Goal: Check status: Verify the current state of an ongoing process or item

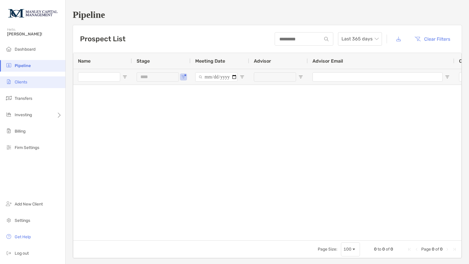
click at [22, 81] on span "Clients" at bounding box center [21, 82] width 13 height 5
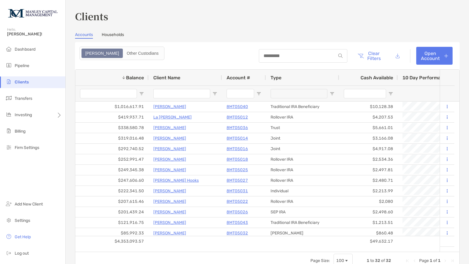
click at [192, 89] on input "Client Name Filter Input" at bounding box center [181, 93] width 57 height 9
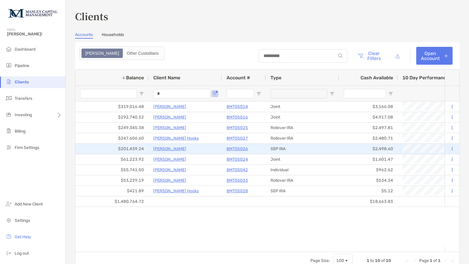
type input "*"
click at [231, 149] on p "8MT05026" at bounding box center [237, 148] width 21 height 7
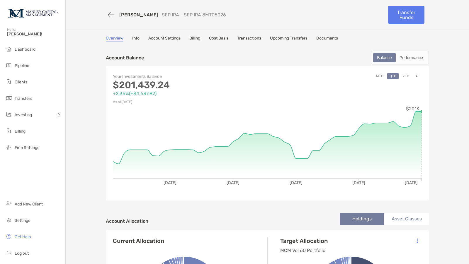
click at [404, 75] on button "YTD" at bounding box center [405, 76] width 11 height 6
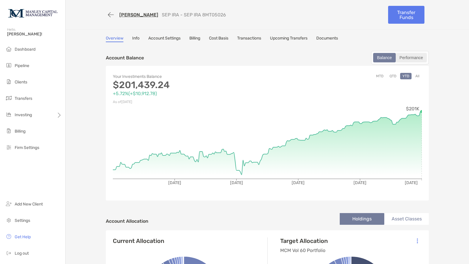
click at [410, 58] on div "Performance" at bounding box center [411, 58] width 30 height 8
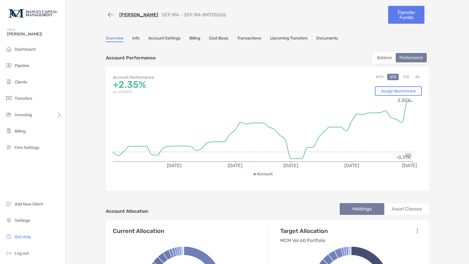
click at [400, 75] on button "YTD" at bounding box center [405, 77] width 11 height 6
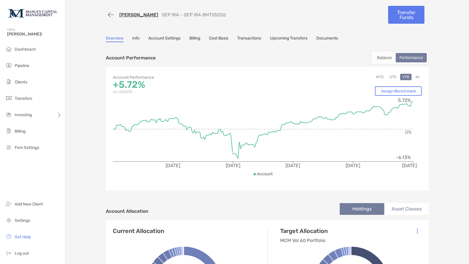
click at [127, 14] on link "[PERSON_NAME]" at bounding box center [138, 15] width 39 height 6
click at [108, 14] on button "button" at bounding box center [111, 14] width 10 height 11
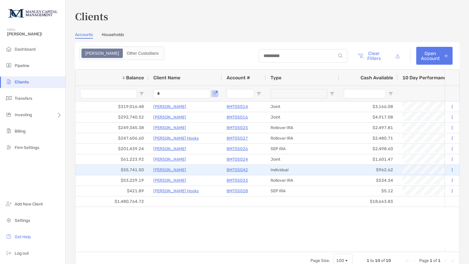
click at [238, 169] on p "8MT05042" at bounding box center [237, 170] width 21 height 7
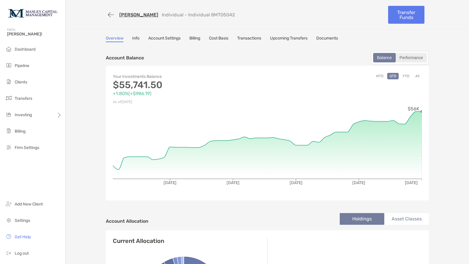
click at [403, 59] on div "Performance" at bounding box center [411, 58] width 30 height 8
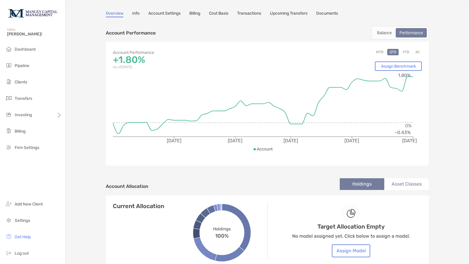
scroll to position [25, 0]
click at [404, 52] on button "YTD" at bounding box center [405, 52] width 11 height 6
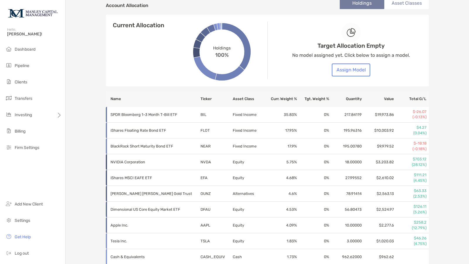
scroll to position [206, 0]
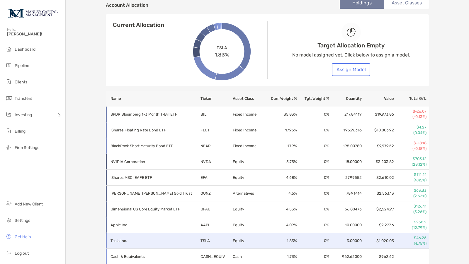
click at [158, 233] on td "Tesla Inc." at bounding box center [153, 241] width 94 height 16
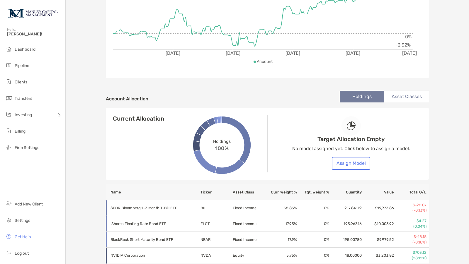
scroll to position [112, 0]
click at [397, 96] on div "Target Allocation Empty No model assigned yet. Click below to assign a model. A…" at bounding box center [351, 143] width 118 height 94
click at [405, 92] on li "Asset Classes" at bounding box center [406, 97] width 45 height 12
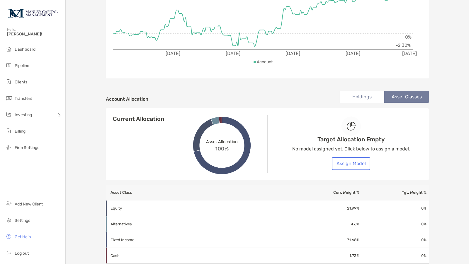
scroll to position [170, 0]
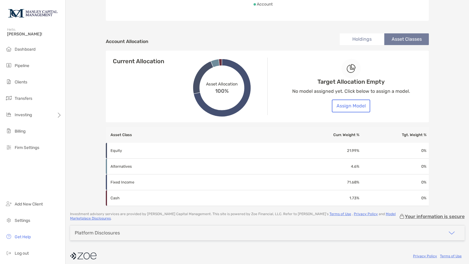
click at [372, 43] on div "Target Allocation Empty No model assigned yet. Click below to assign a model. A…" at bounding box center [351, 86] width 118 height 94
click at [364, 37] on li "Holdings" at bounding box center [362, 39] width 45 height 12
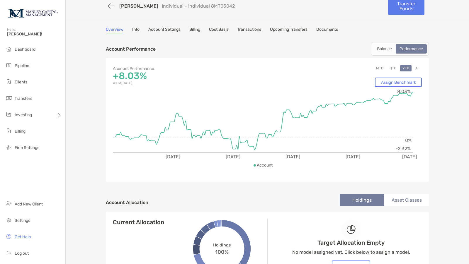
scroll to position [0, 0]
